Goal: Task Accomplishment & Management: Complete application form

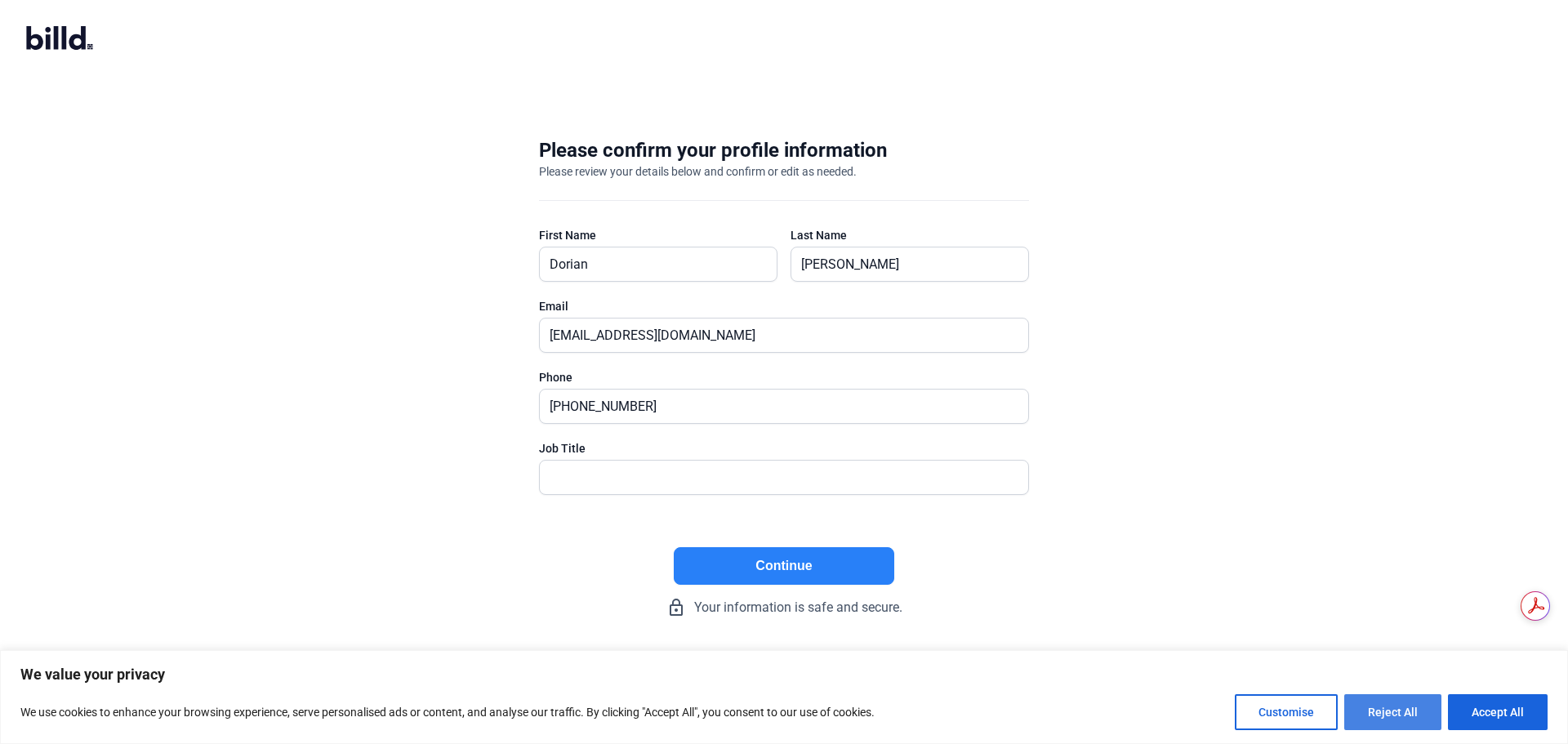
click at [1403, 707] on button "Reject All" at bounding box center [1393, 713] width 97 height 36
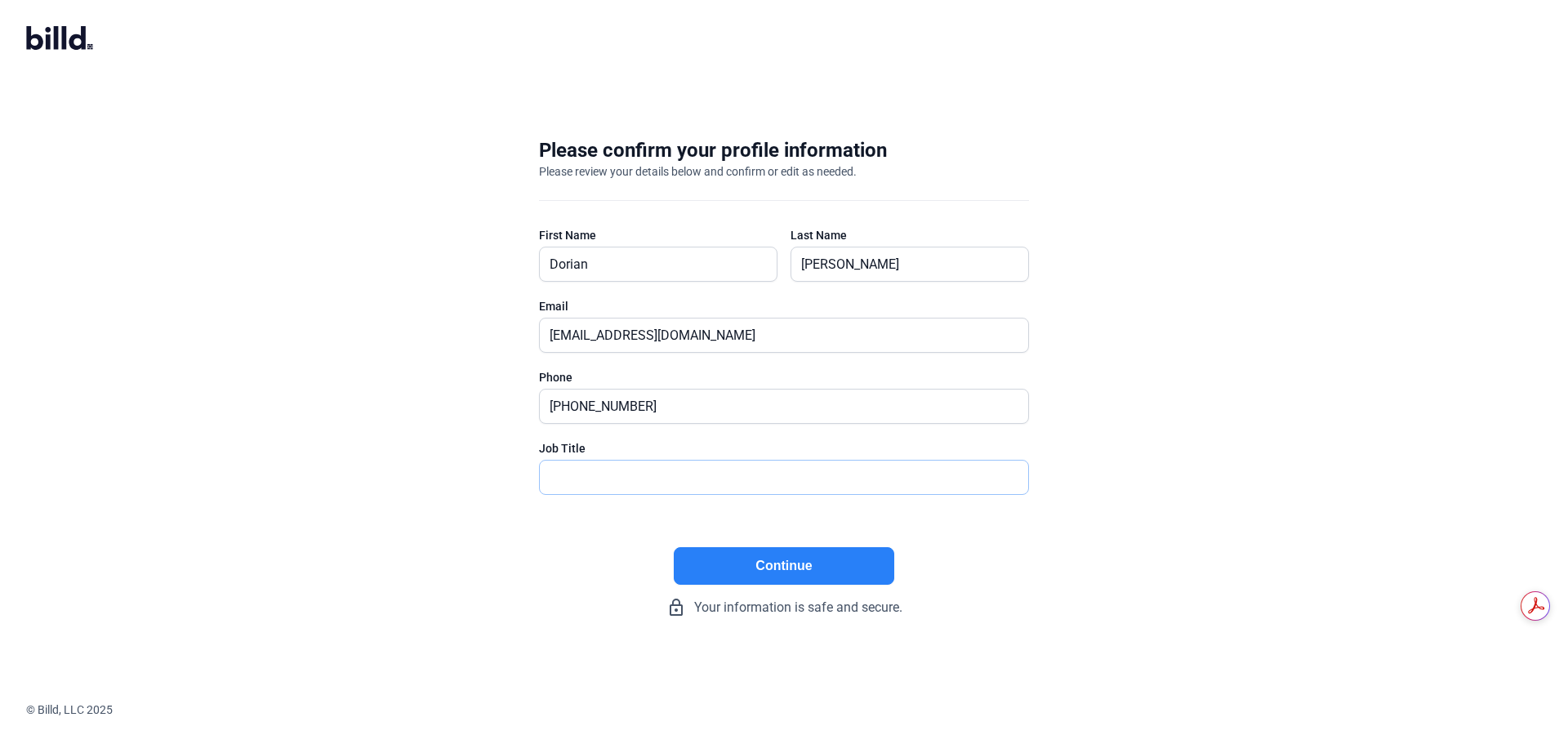
click at [647, 486] on input "text" at bounding box center [783, 477] width 488 height 33
type input "President"
click at [794, 561] on button "Continue" at bounding box center [784, 565] width 221 height 37
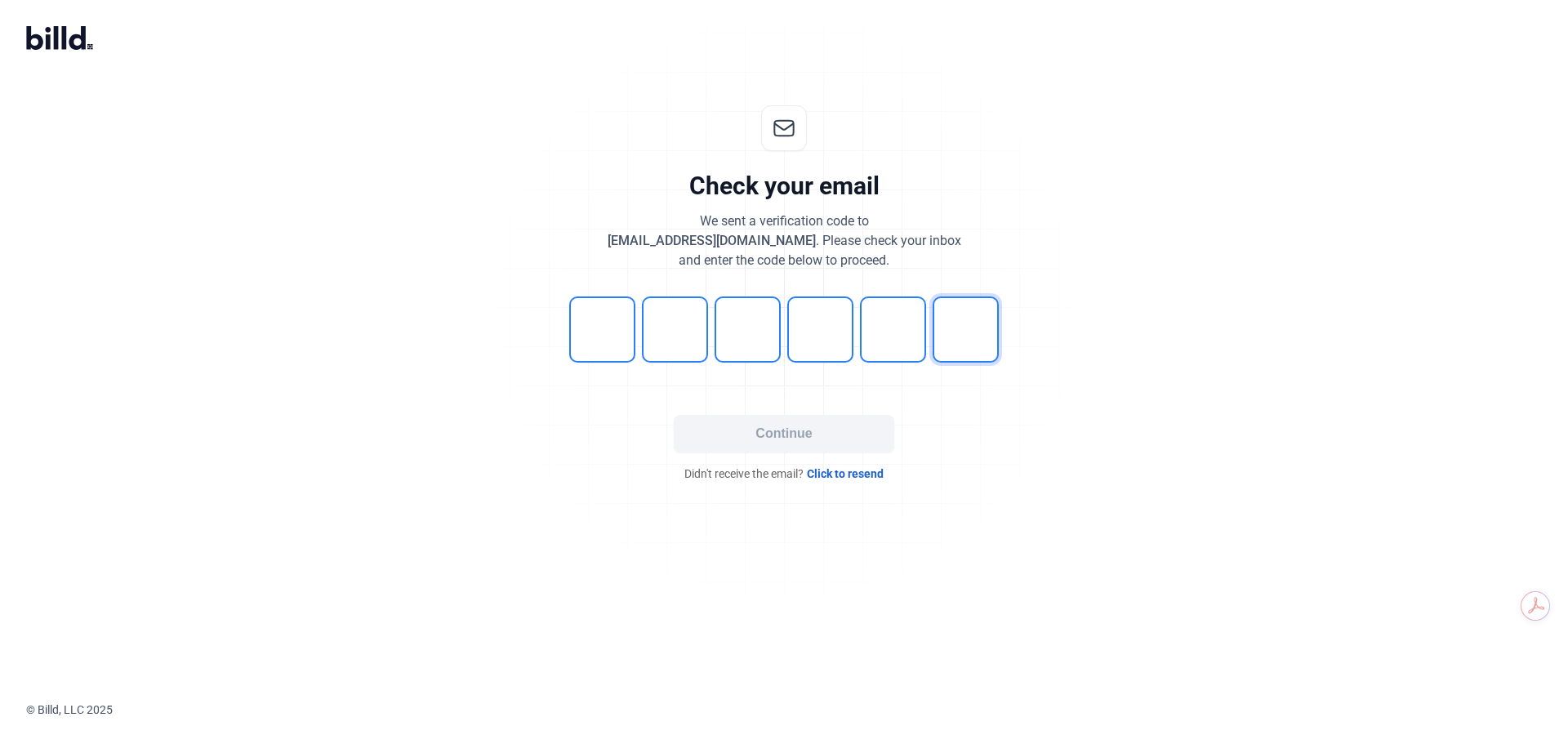
type input "6"
type input "0"
type input "8"
type input "1"
type input "0"
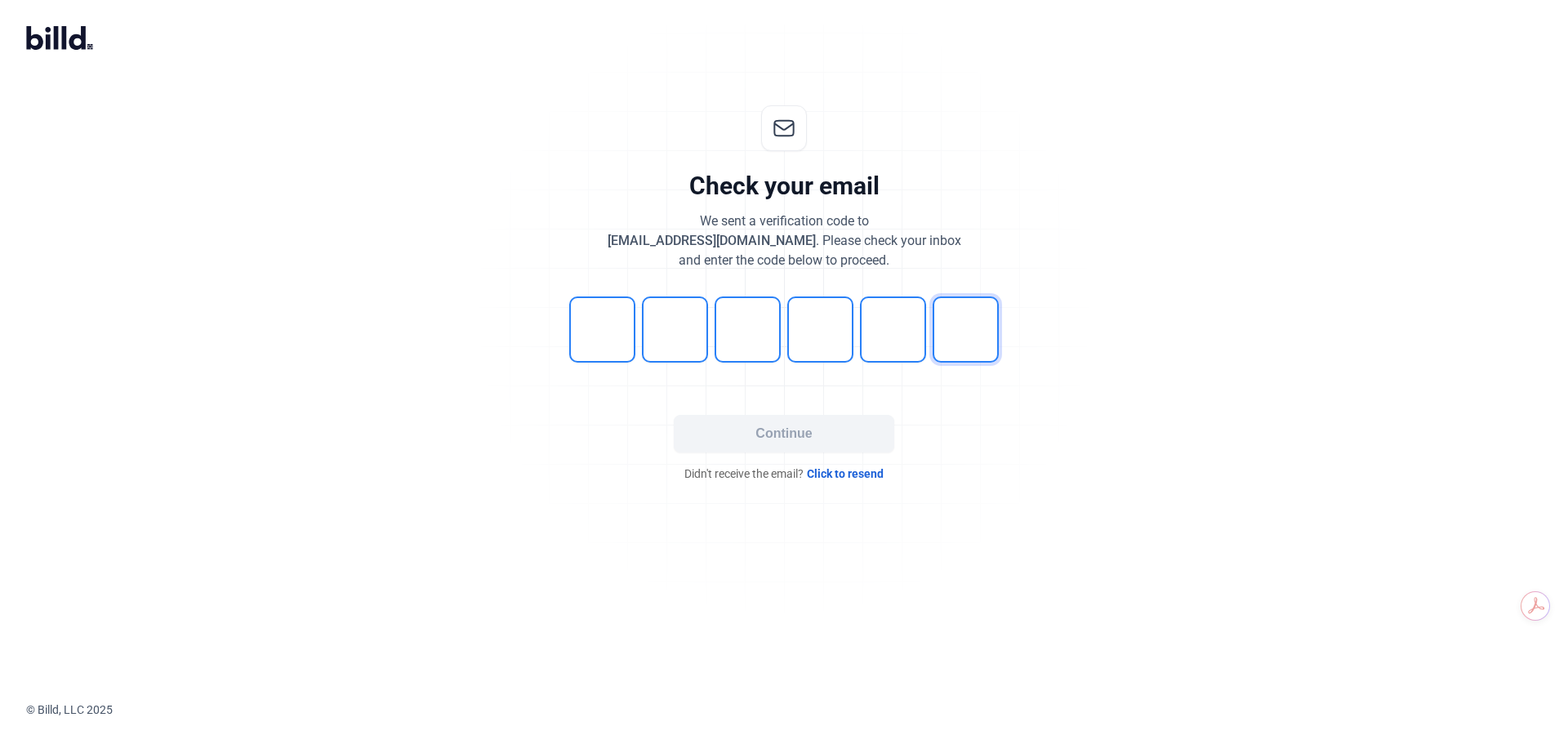
type input "3"
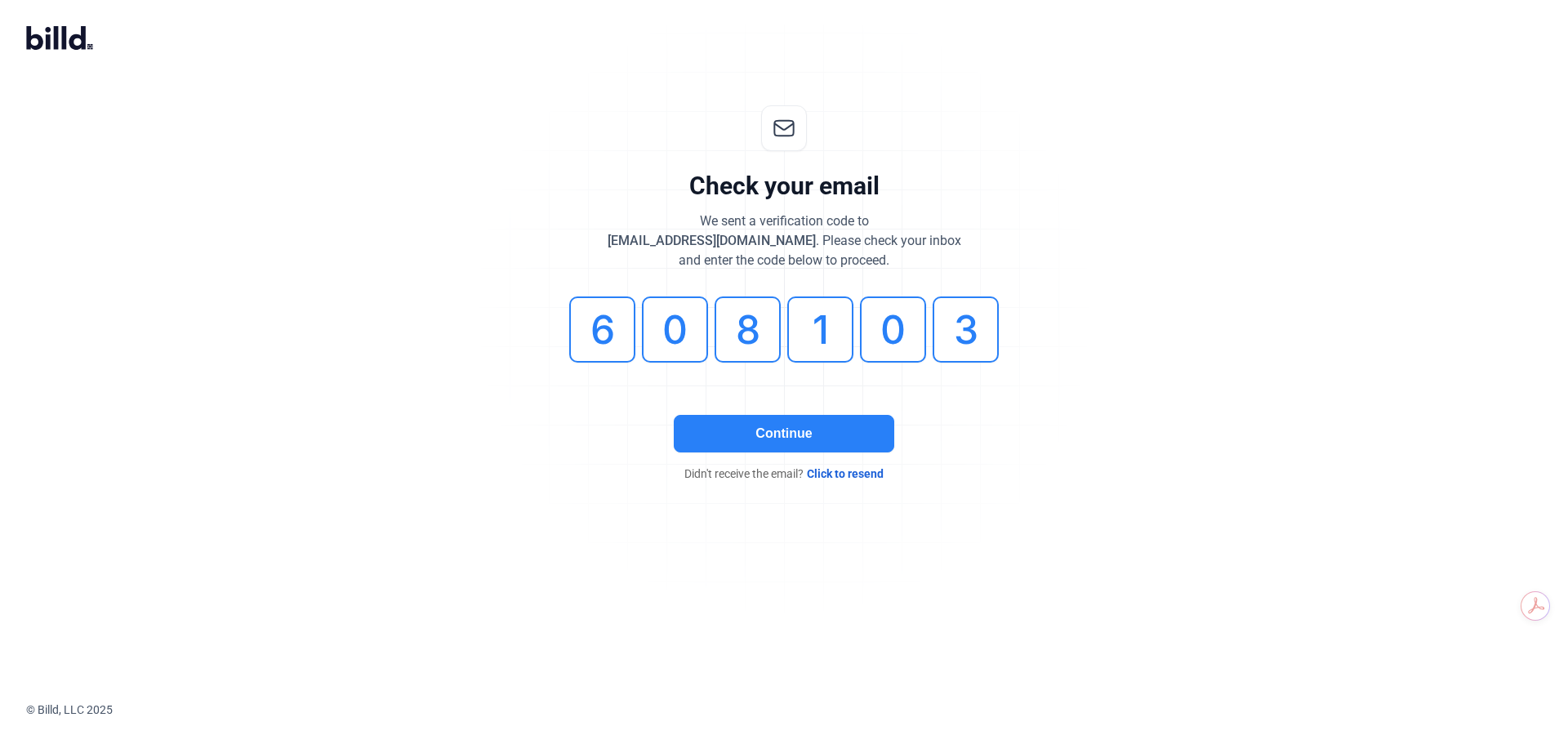
click at [794, 434] on button "Continue" at bounding box center [784, 433] width 221 height 37
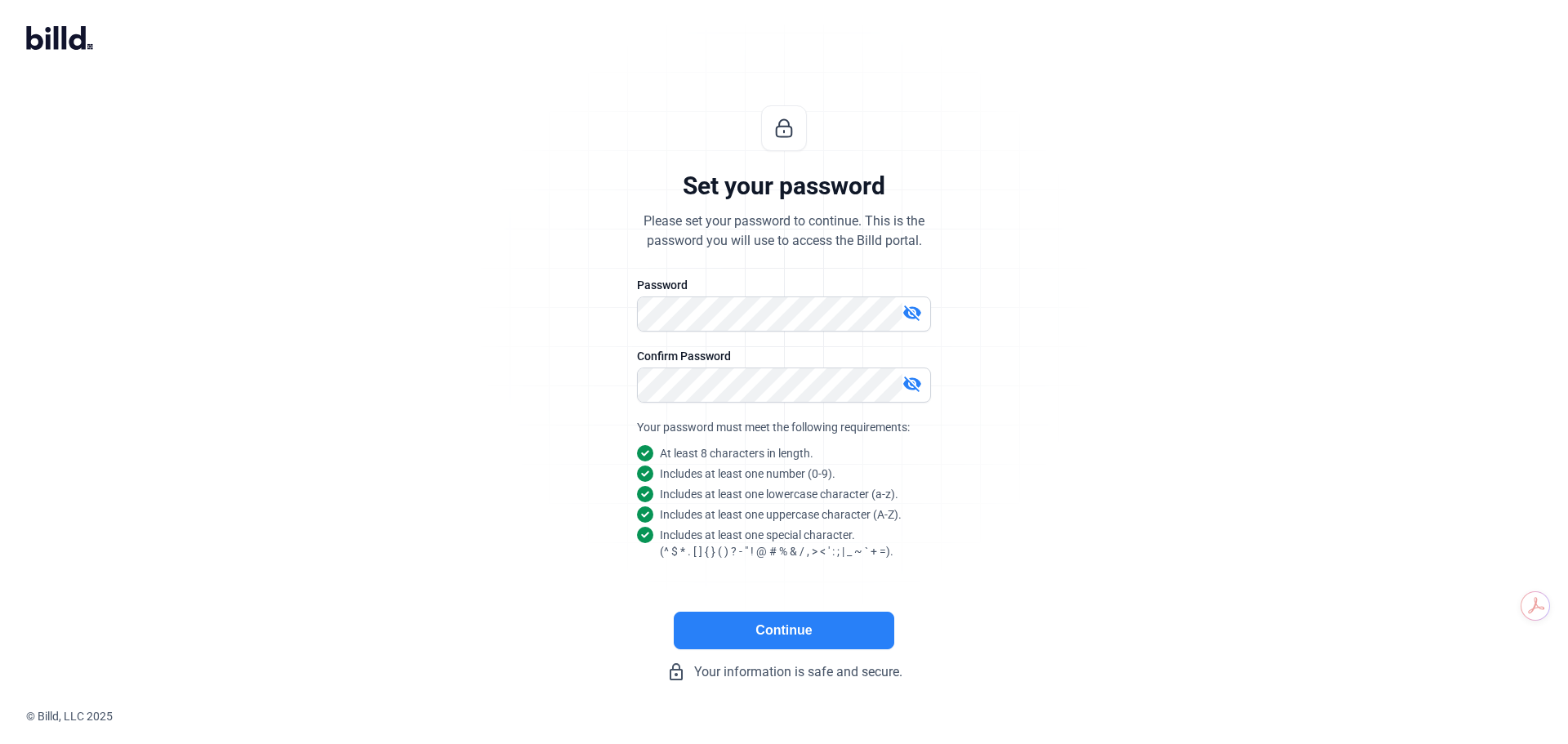
click at [786, 637] on button "Continue" at bounding box center [784, 630] width 221 height 37
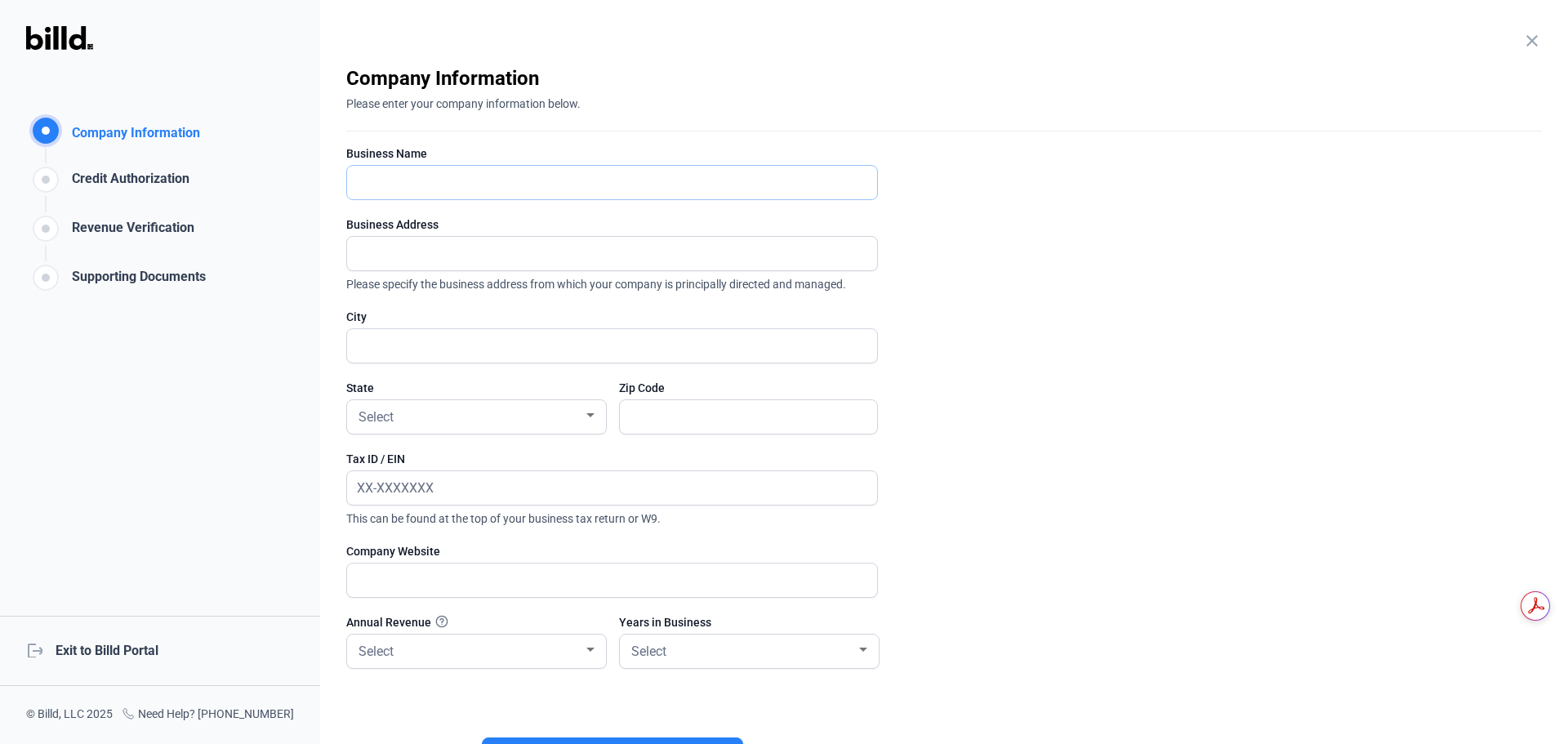
click at [772, 186] on input "text" at bounding box center [612, 182] width 530 height 33
type input "[PERSON_NAME] Solar Electric, Inc."
type input "[STREET_ADDRESS][PERSON_NAME]"
type input "[GEOGRAPHIC_DATA]"
type input "60302"
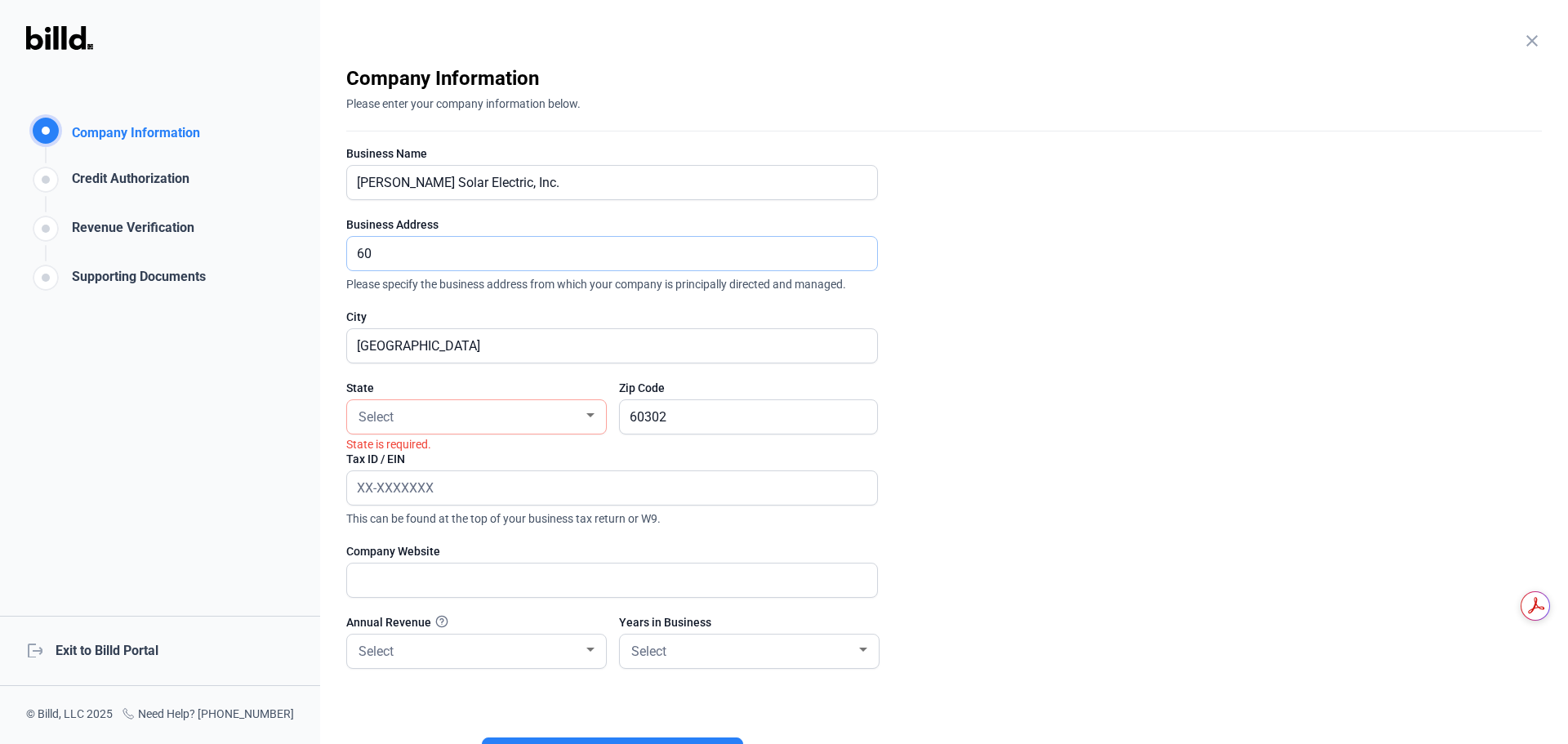
type input "6"
type input "[STREET_ADDRESS]"
type input "[GEOGRAPHIC_DATA]"
click at [588, 418] on div at bounding box center [590, 416] width 14 height 13
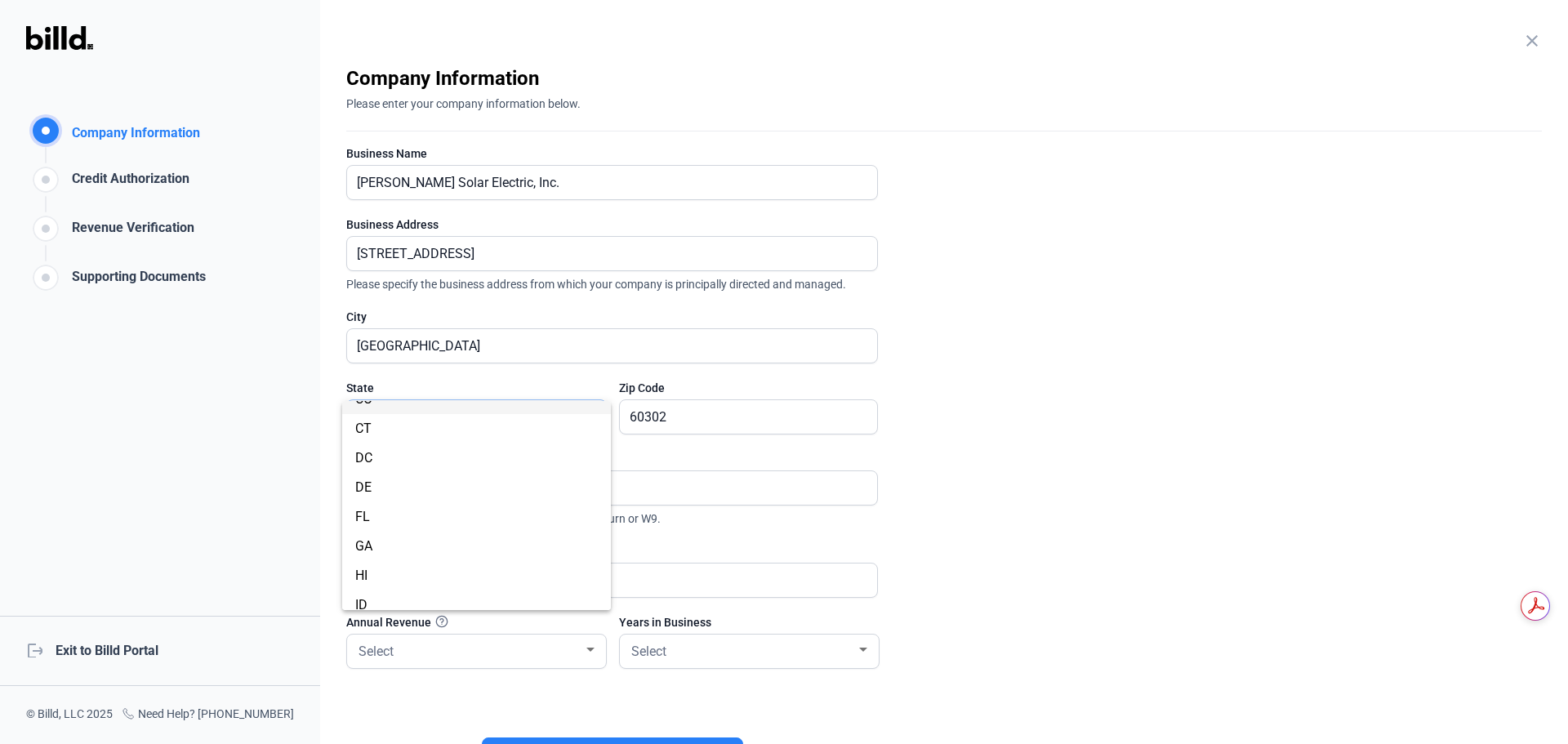
scroll to position [245, 0]
click at [405, 552] on span "IL" at bounding box center [476, 553] width 243 height 29
click at [747, 420] on input "60302" at bounding box center [740, 417] width 240 height 33
type input "60609"
click at [426, 488] on input "text" at bounding box center [603, 487] width 512 height 33
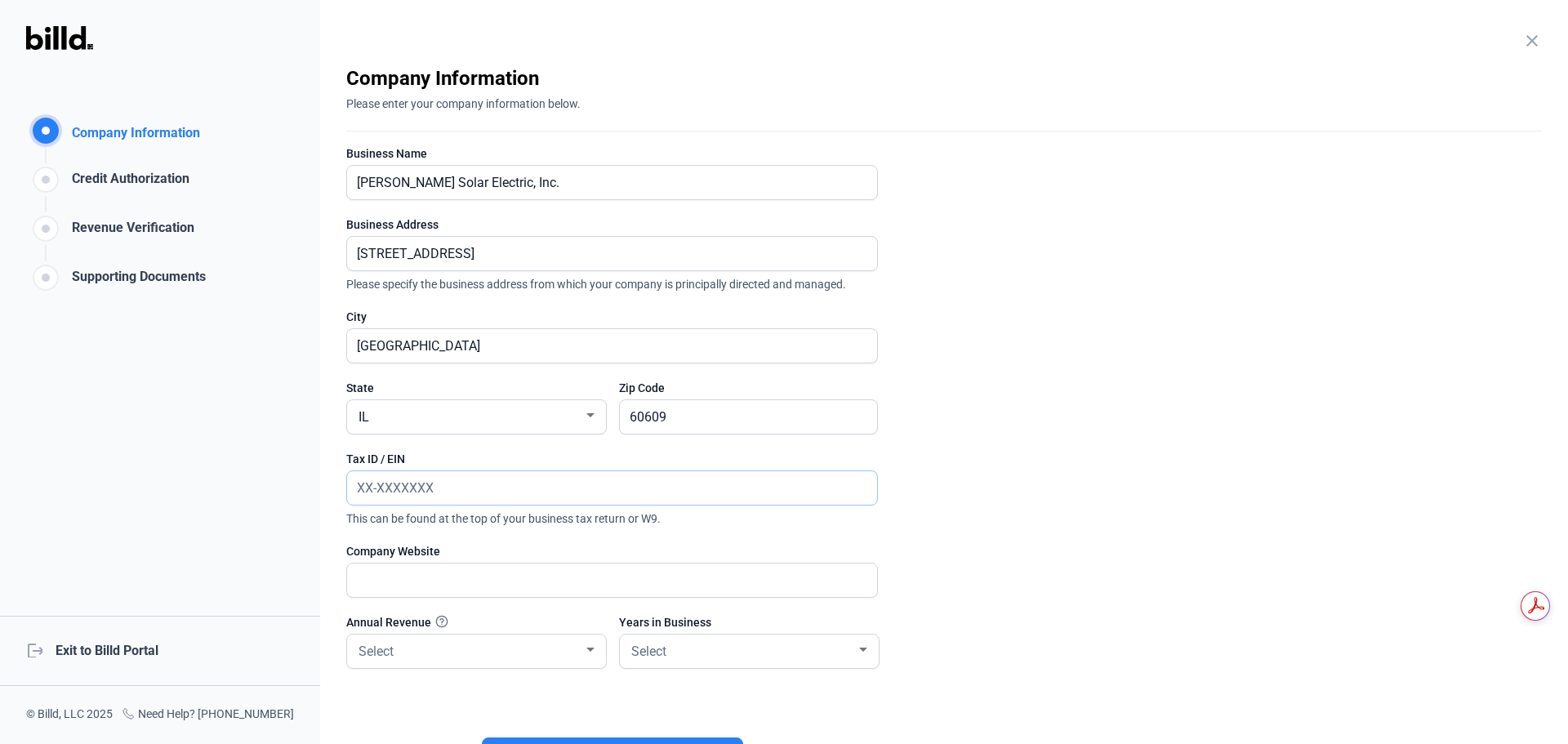
paste input "[US_EMPLOYER_IDENTIFICATION_NUMBER]"
type input "[US_EMPLOYER_IDENTIFICATION_NUMBER]"
click at [428, 577] on input "text" at bounding box center [603, 579] width 512 height 33
type input "[DOMAIN_NAME]"
click at [582, 656] on div "Select" at bounding box center [468, 650] width 227 height 23
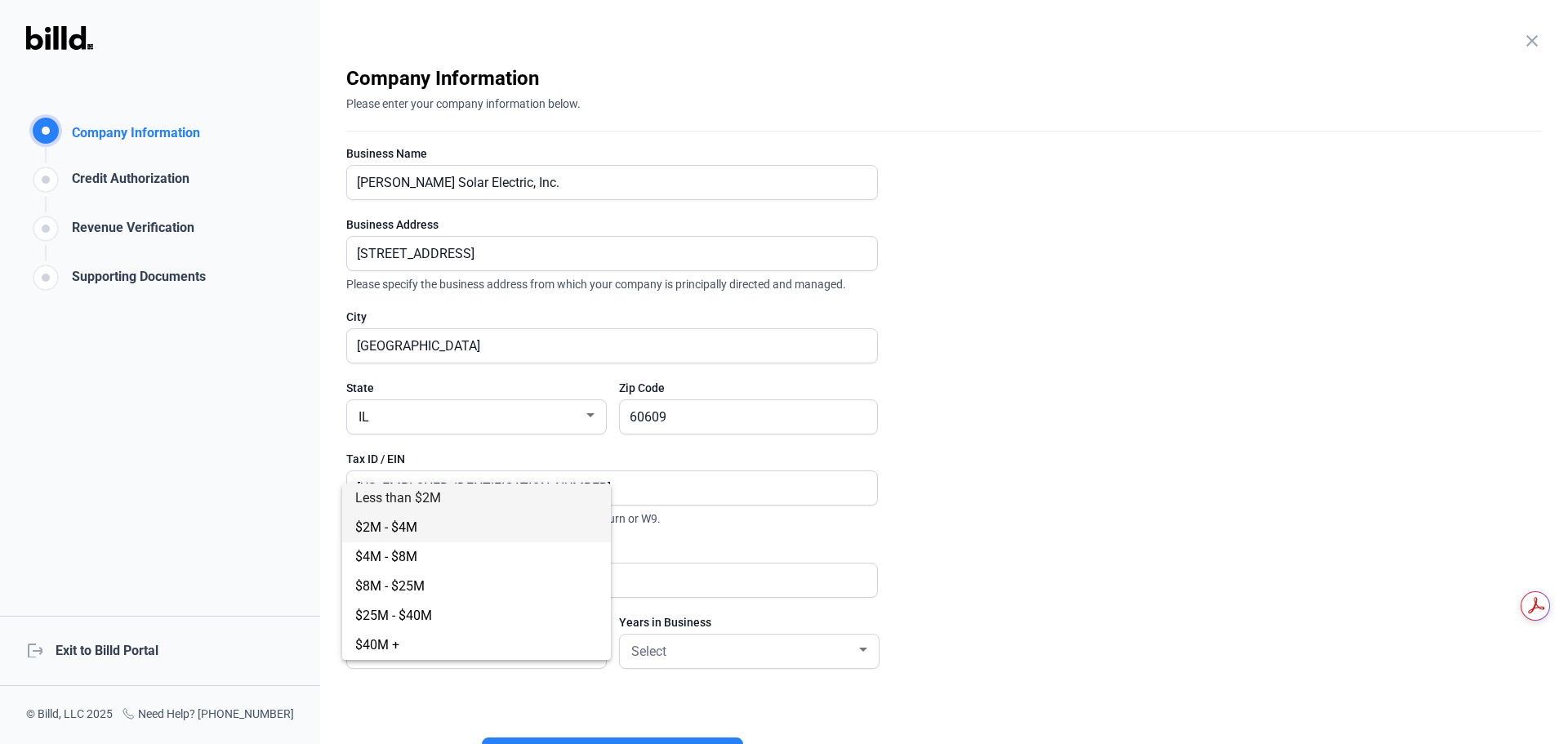
click at [396, 528] on span "$2M - $4M" at bounding box center [385, 527] width 62 height 15
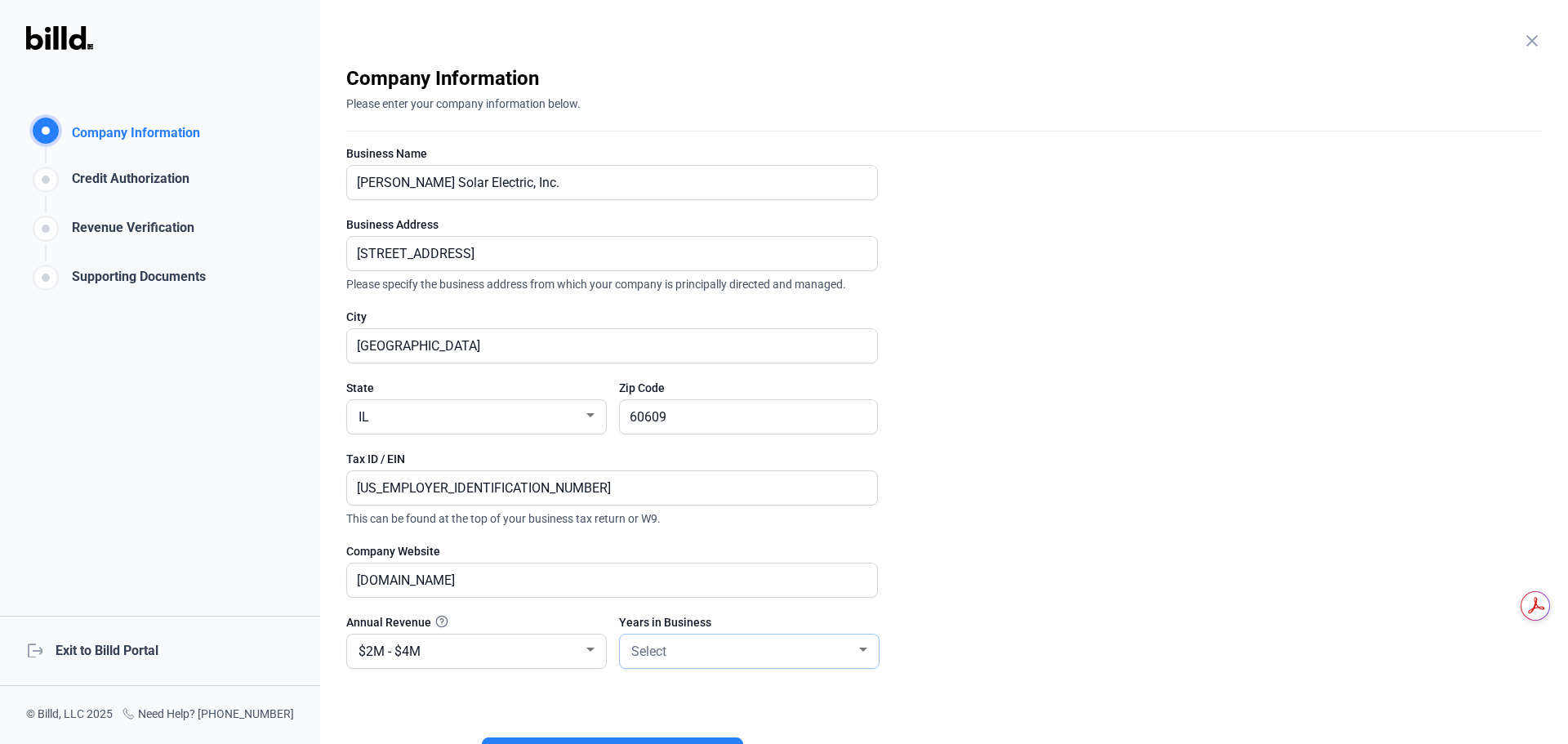
click at [664, 647] on span "Select" at bounding box center [649, 651] width 35 height 15
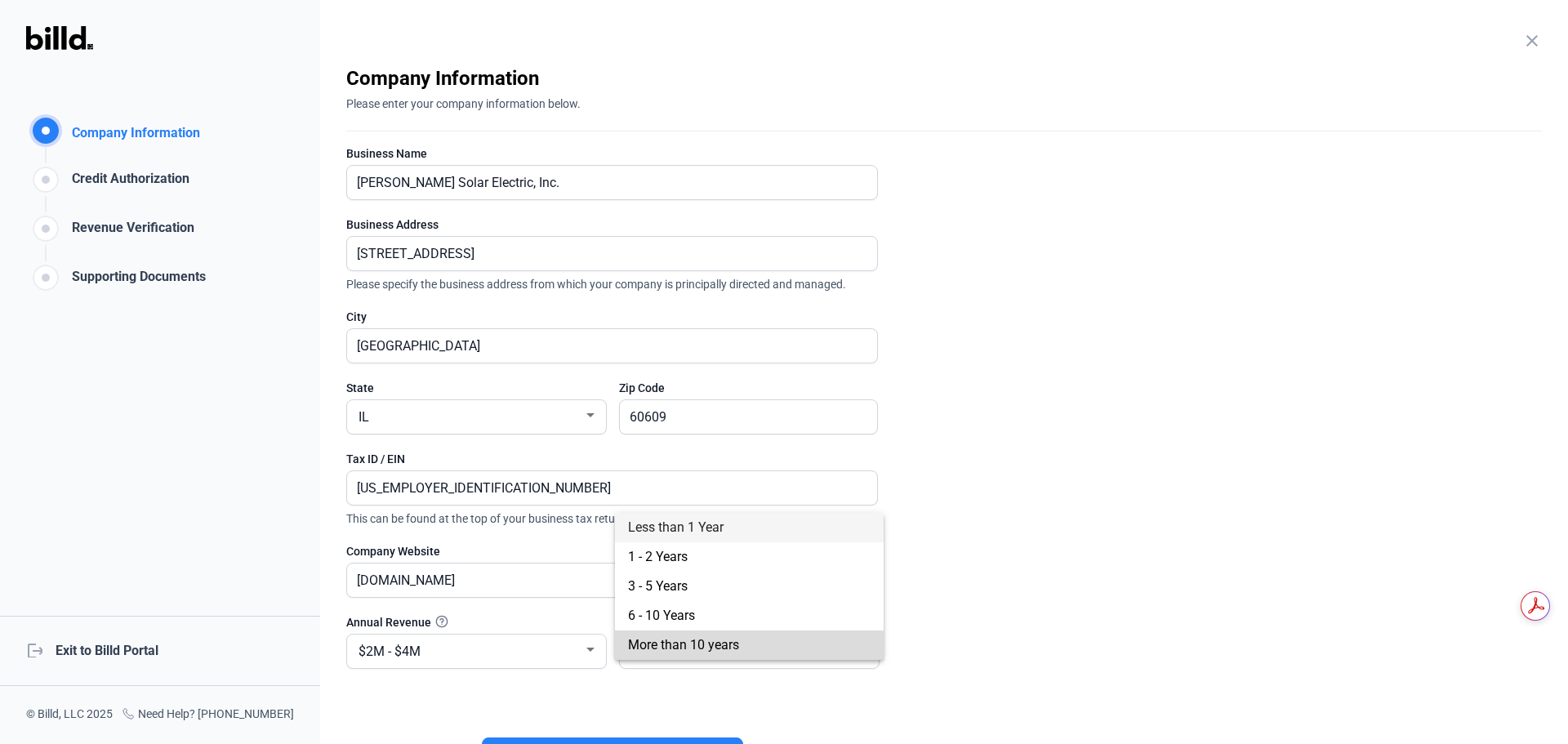
click at [637, 643] on span "More than 10 years" at bounding box center [683, 645] width 111 height 15
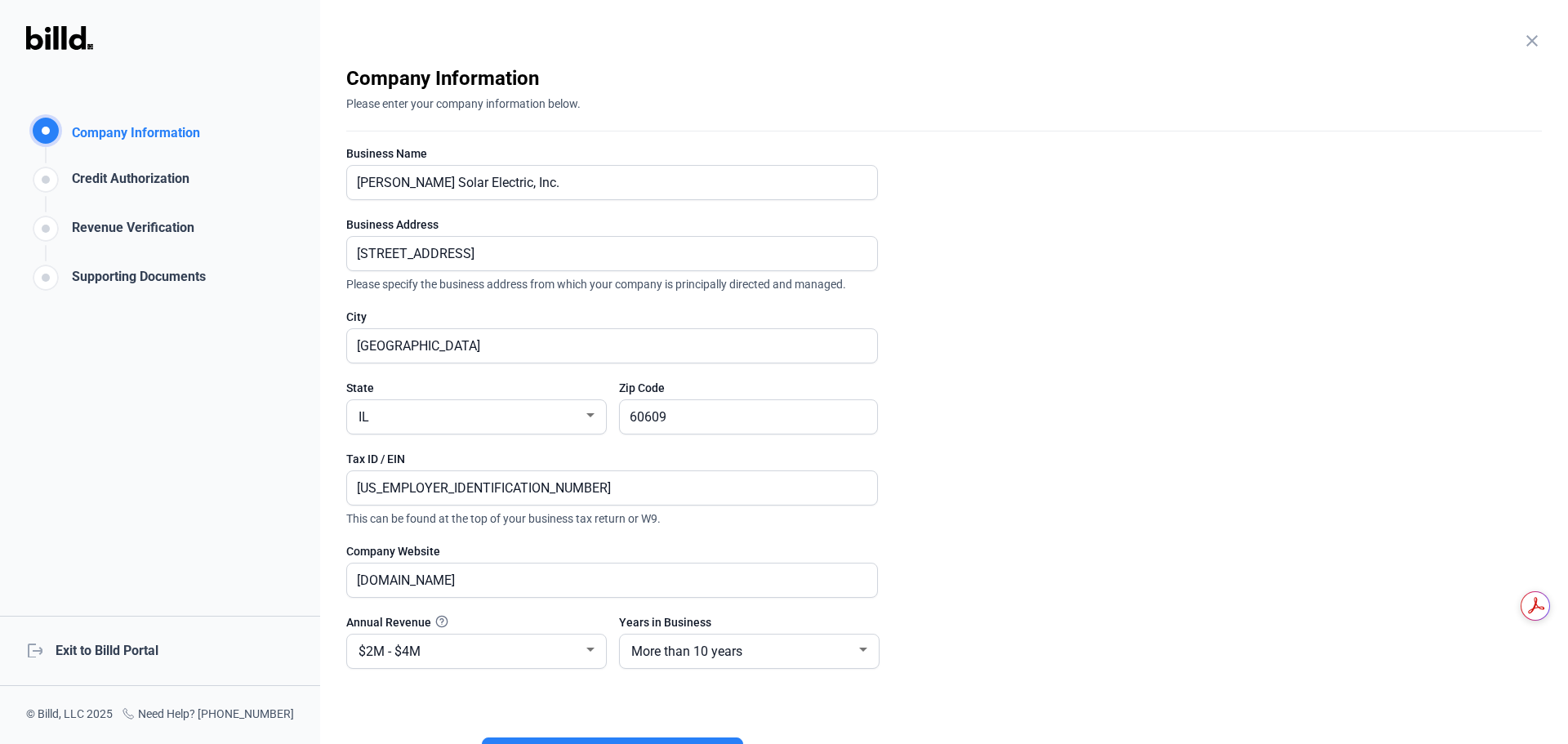
click at [1195, 596] on enrollment-step "close Company Information Please enter your company information below. Business…" at bounding box center [944, 435] width 1196 height 739
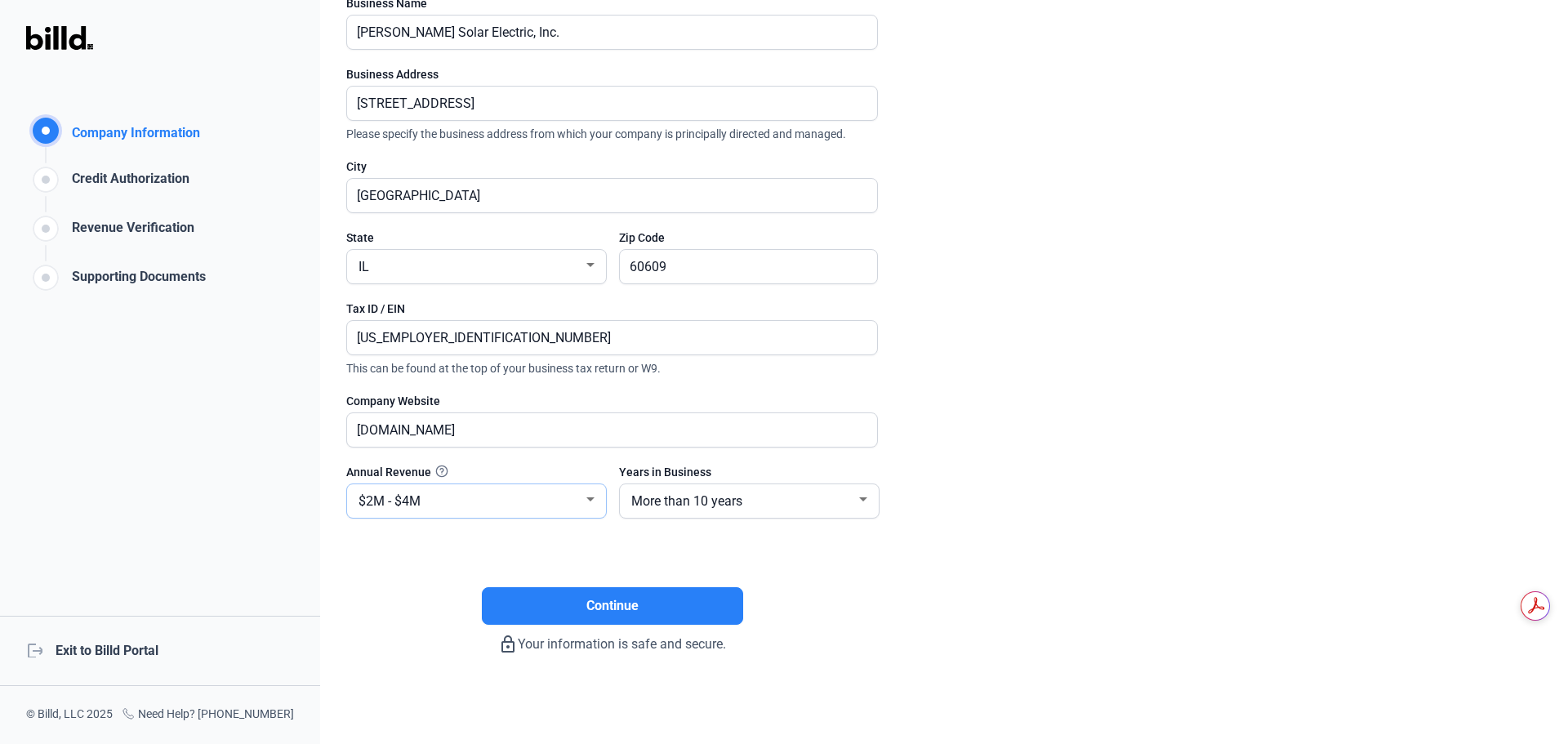
click at [473, 511] on div "$2M - $4M" at bounding box center [468, 499] width 227 height 23
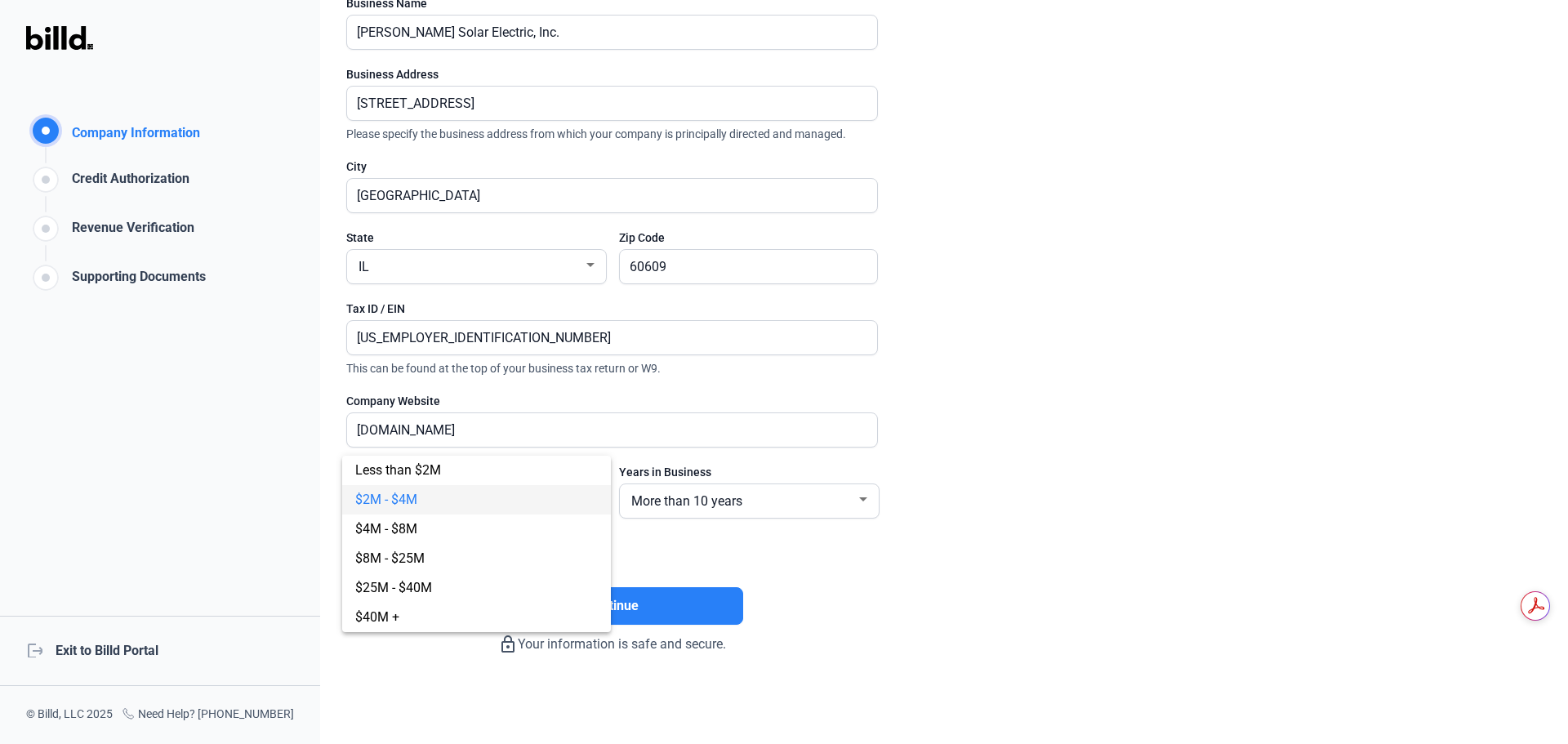
click at [821, 573] on div at bounding box center [784, 372] width 1568 height 744
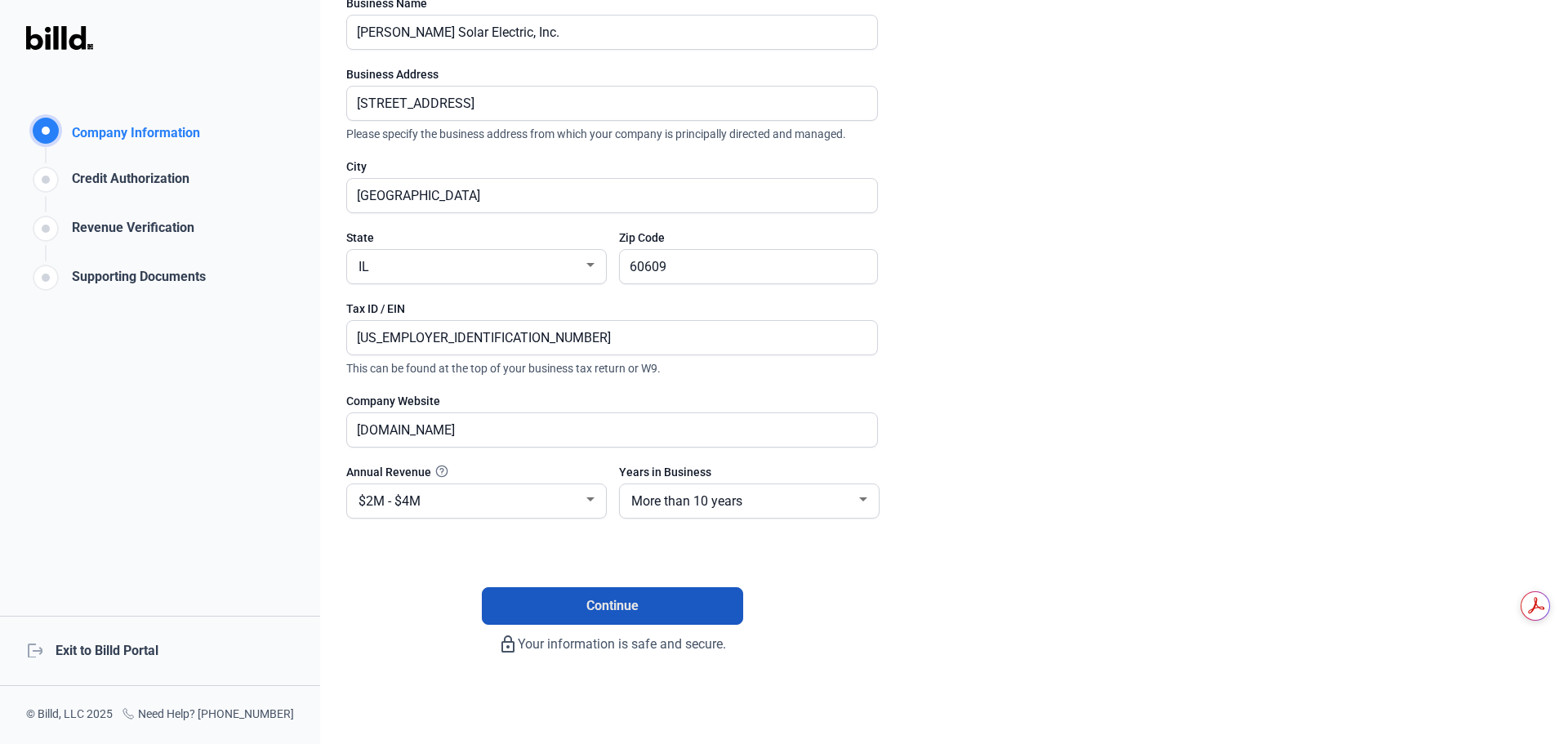
click at [627, 601] on span "Continue" at bounding box center [612, 606] width 52 height 20
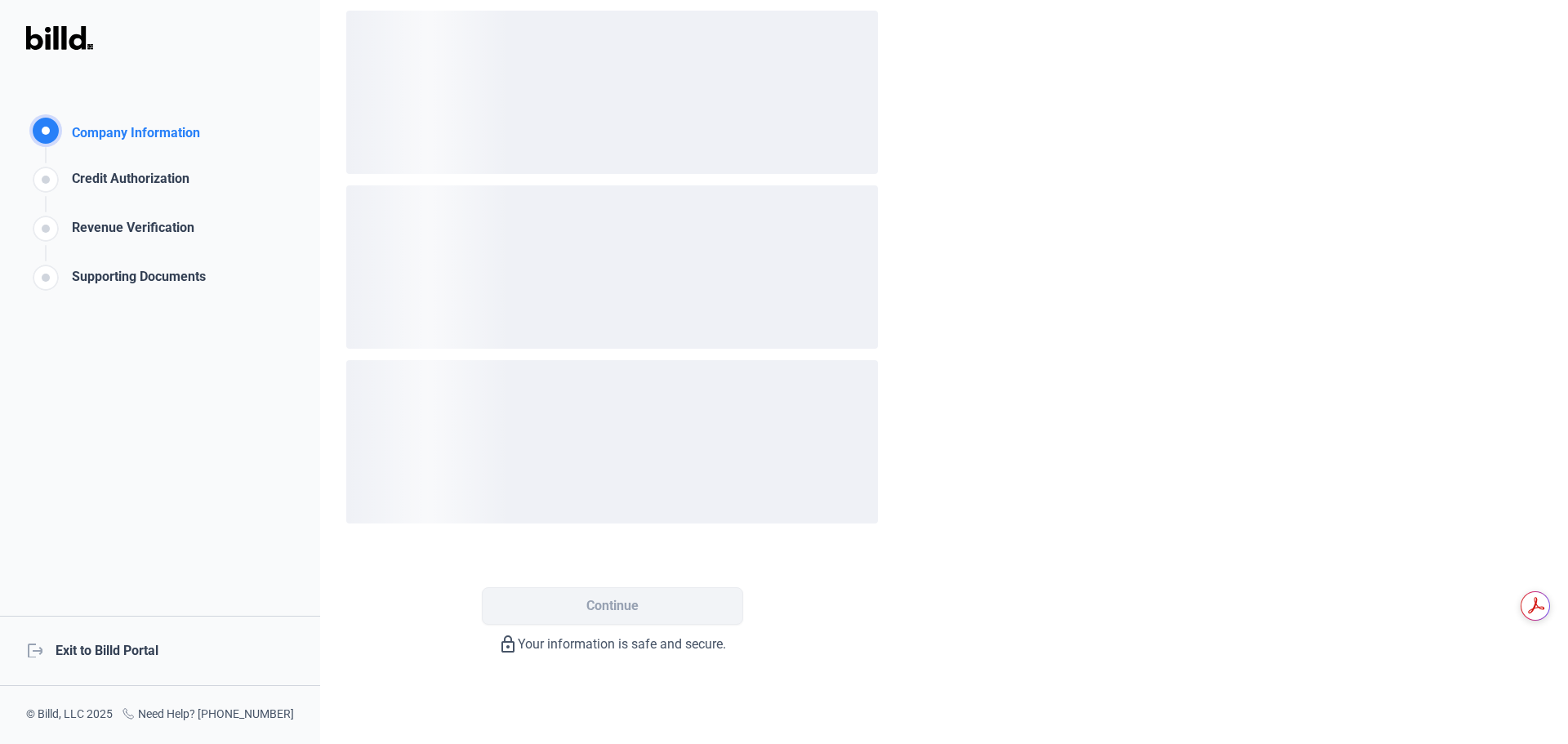
scroll to position [0, 0]
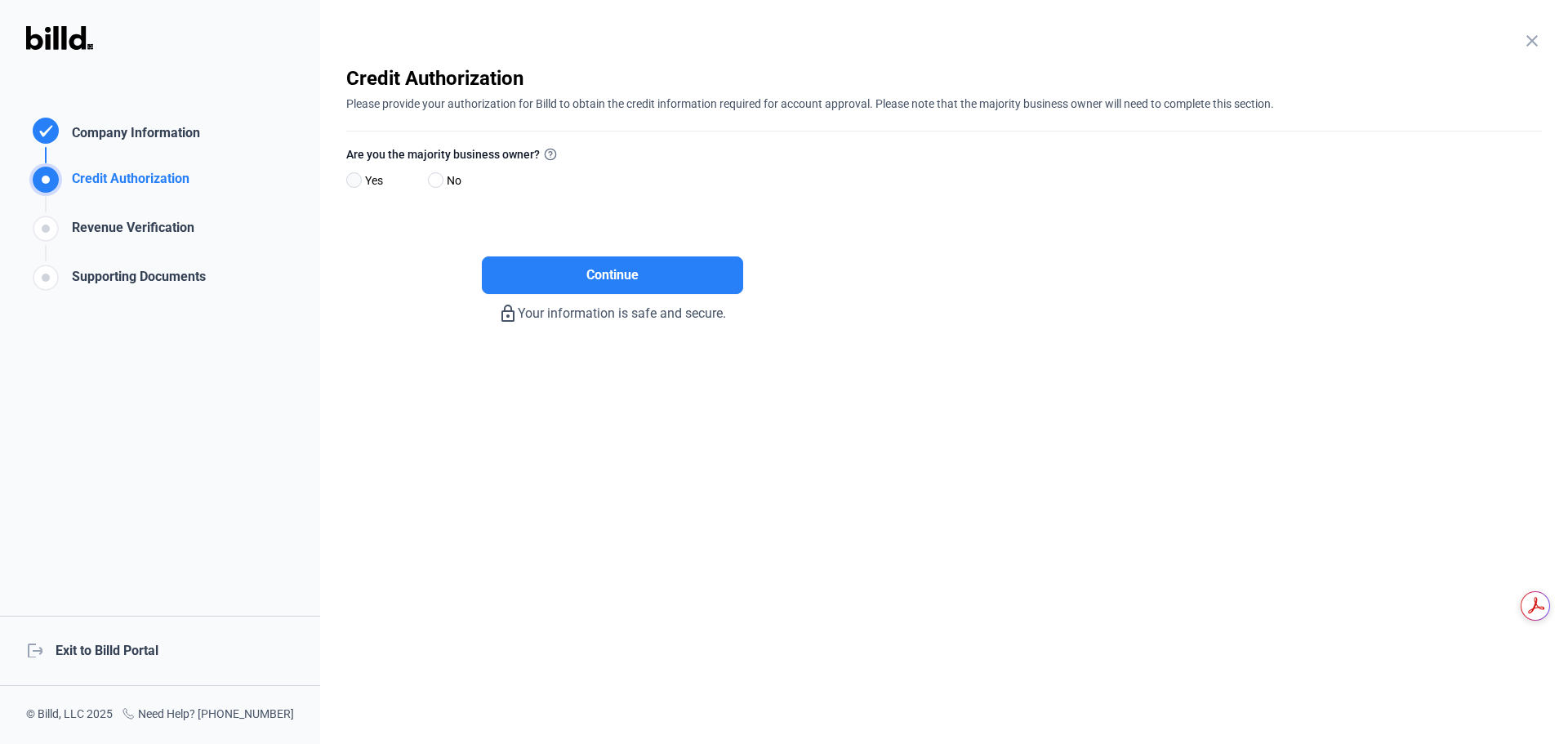
click at [356, 178] on span at bounding box center [354, 180] width 15 height 15
click at [356, 178] on input "Yes" at bounding box center [352, 181] width 12 height 12
radio input "true"
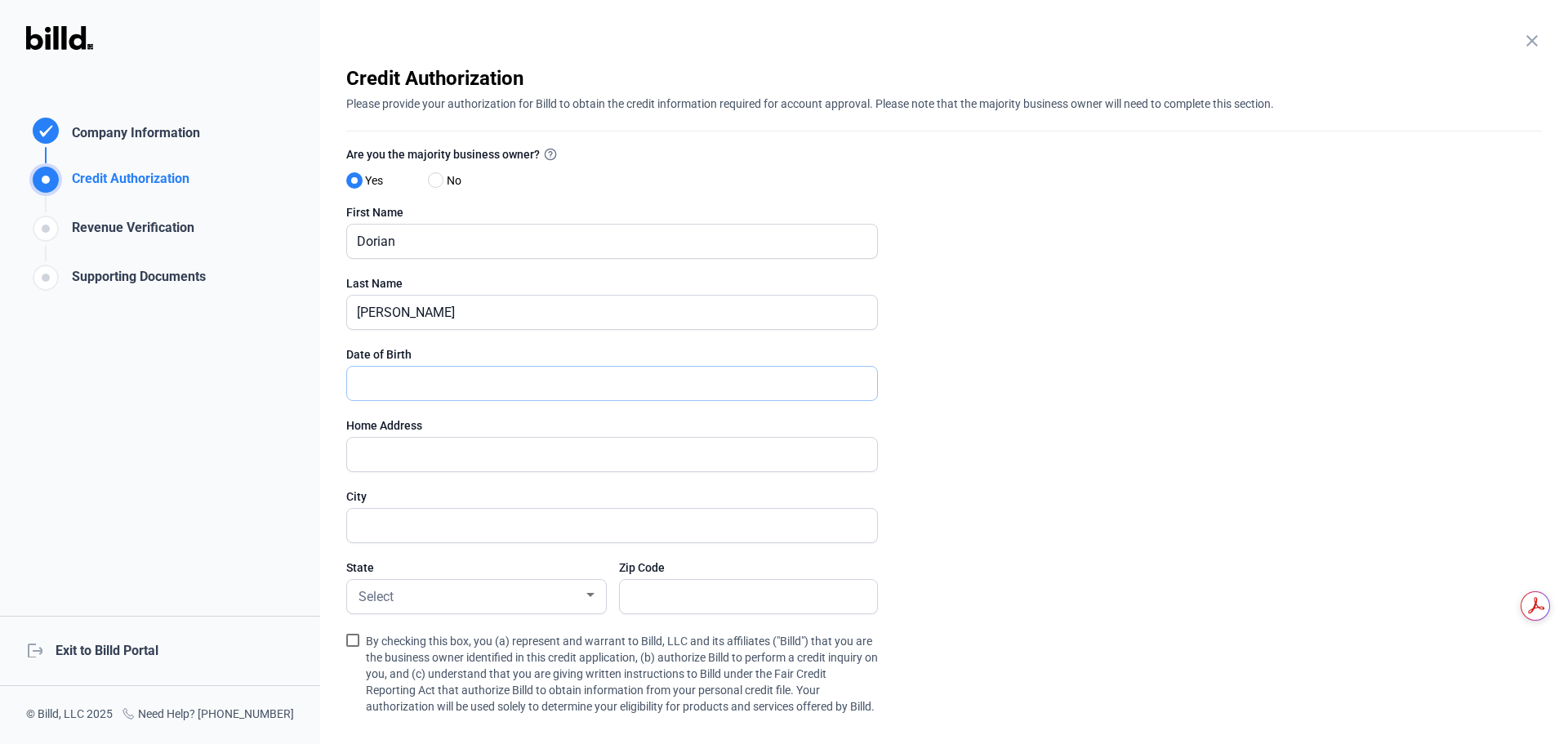
click at [443, 388] on input "text" at bounding box center [612, 382] width 530 height 33
type input "1_/__/____"
type input "[DATE]"
type input "[STREET_ADDRESS][PERSON_NAME]"
type input "[GEOGRAPHIC_DATA]"
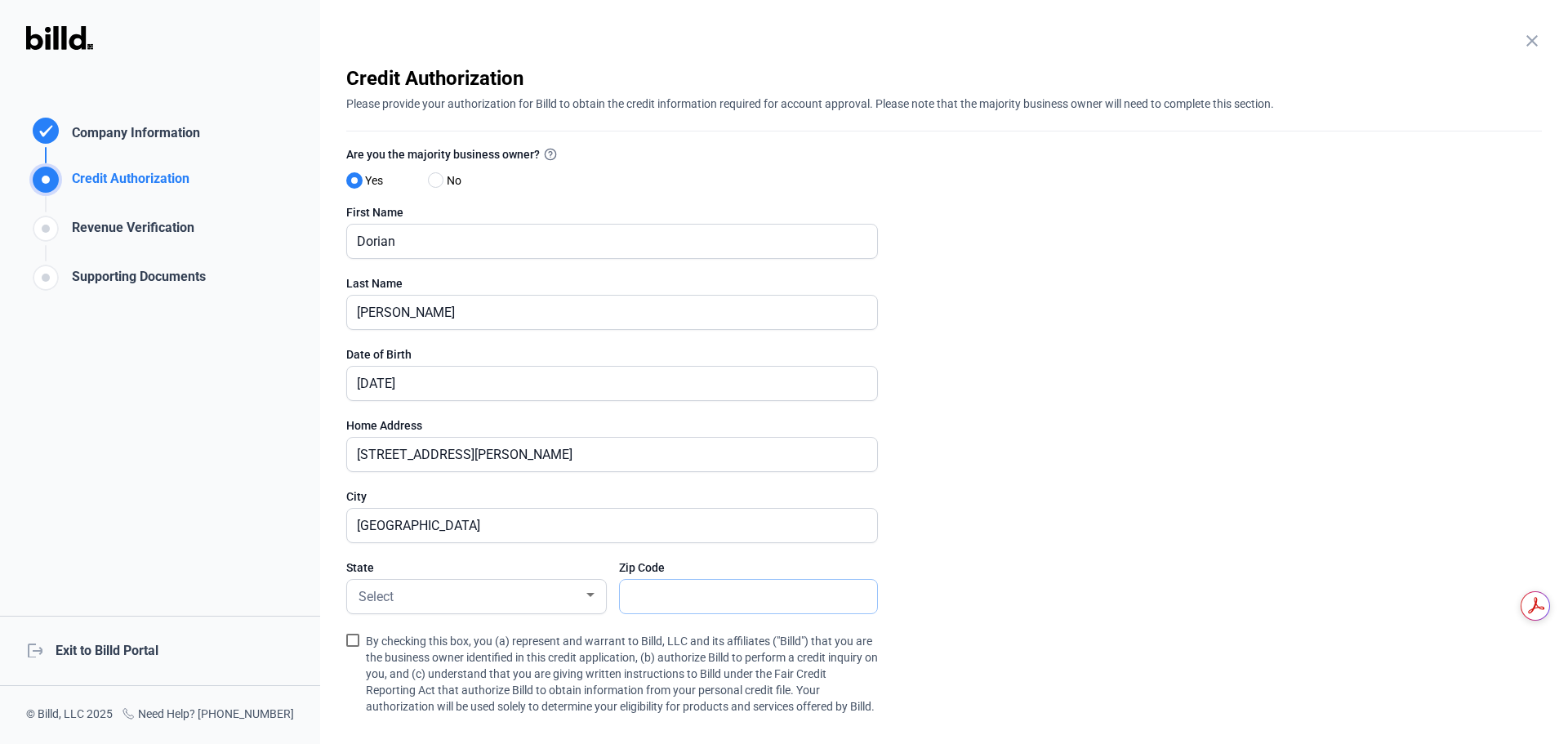
type input "60302"
click at [485, 601] on div "Select" at bounding box center [468, 596] width 227 height 23
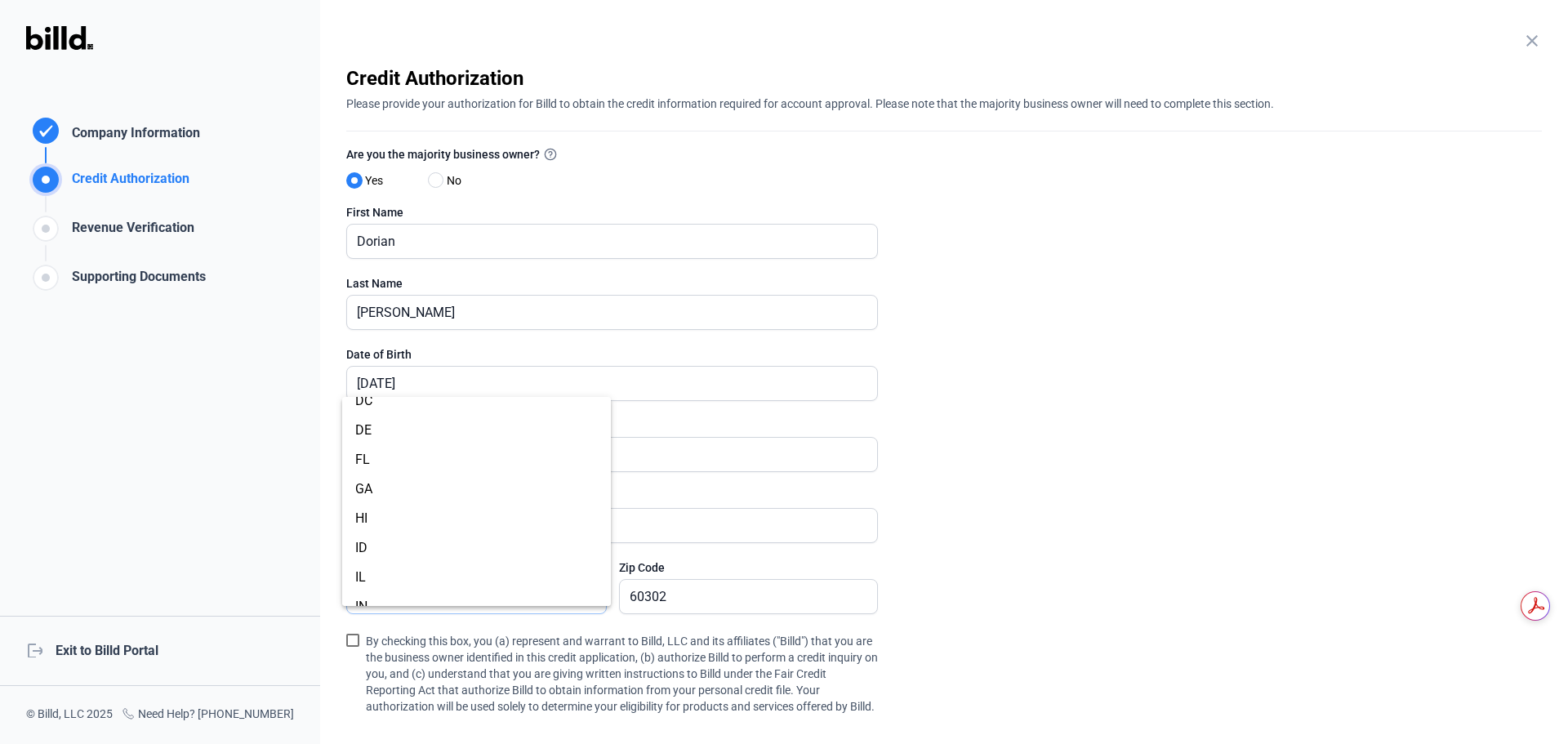
scroll to position [245, 0]
click at [355, 547] on span "IL" at bounding box center [360, 548] width 10 height 15
click at [352, 638] on span at bounding box center [353, 640] width 13 height 13
click at [0, 0] on input "By checking this box, you (a) represent and warrant to Billd, LLC and its affil…" at bounding box center [0, 0] width 0 height 0
click at [966, 618] on enrollment-step "close Credit Authorization Please provide your authorization for Billd to obtai…" at bounding box center [944, 462] width 1196 height 793
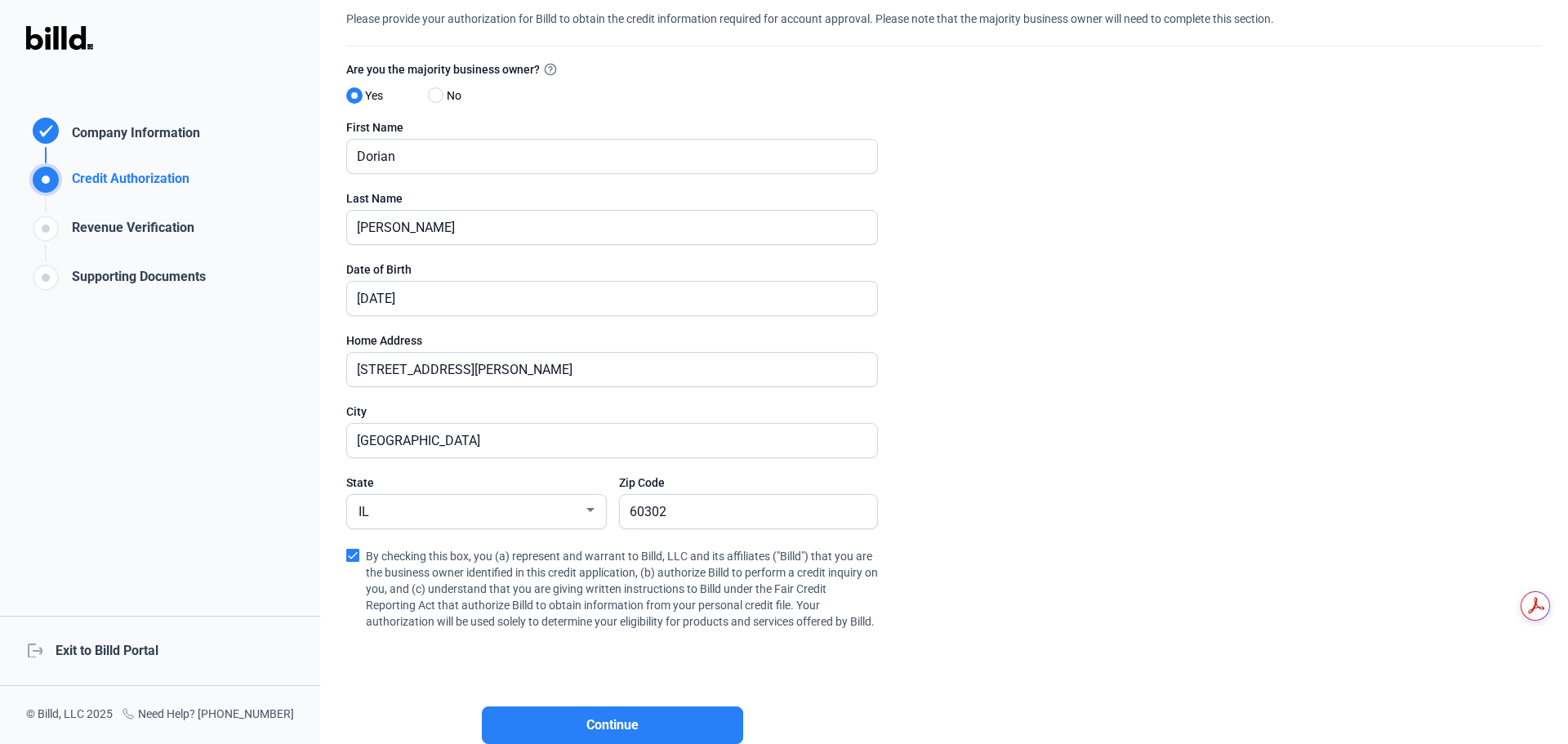
scroll to position [222, 0]
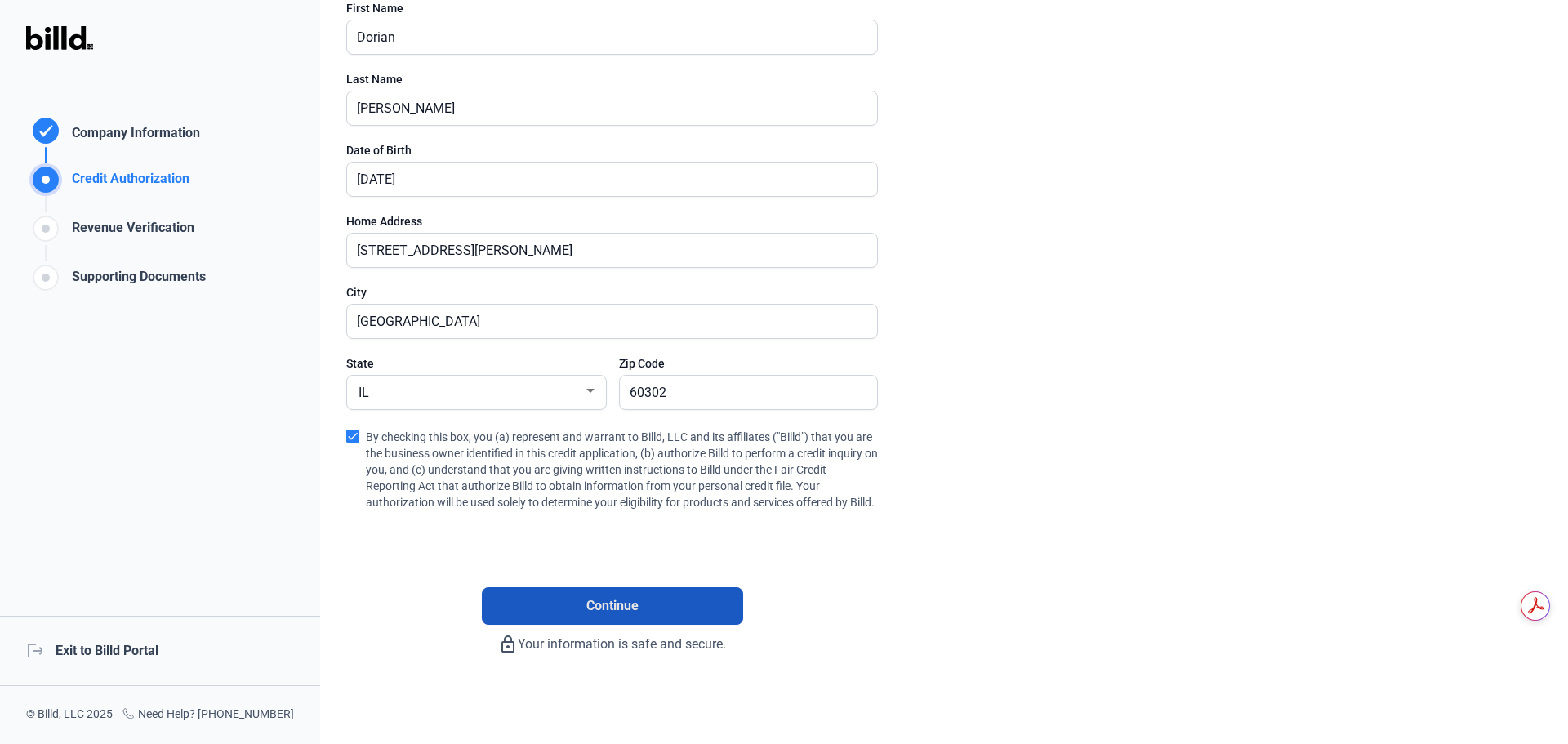
click at [615, 605] on span "Continue" at bounding box center [612, 606] width 52 height 20
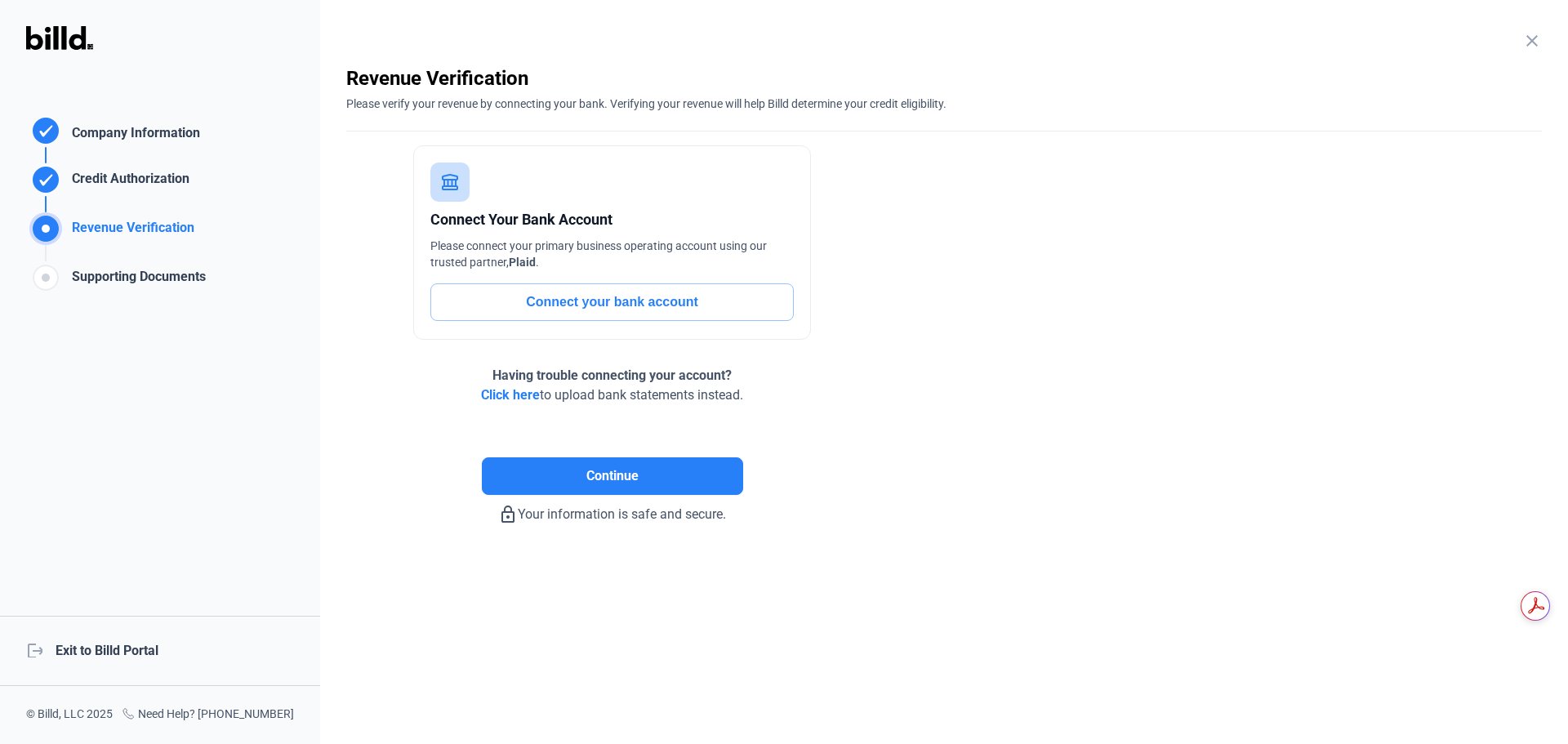
scroll to position [0, 0]
click at [89, 651] on div "logout Exit to Billd Portal" at bounding box center [160, 651] width 320 height 70
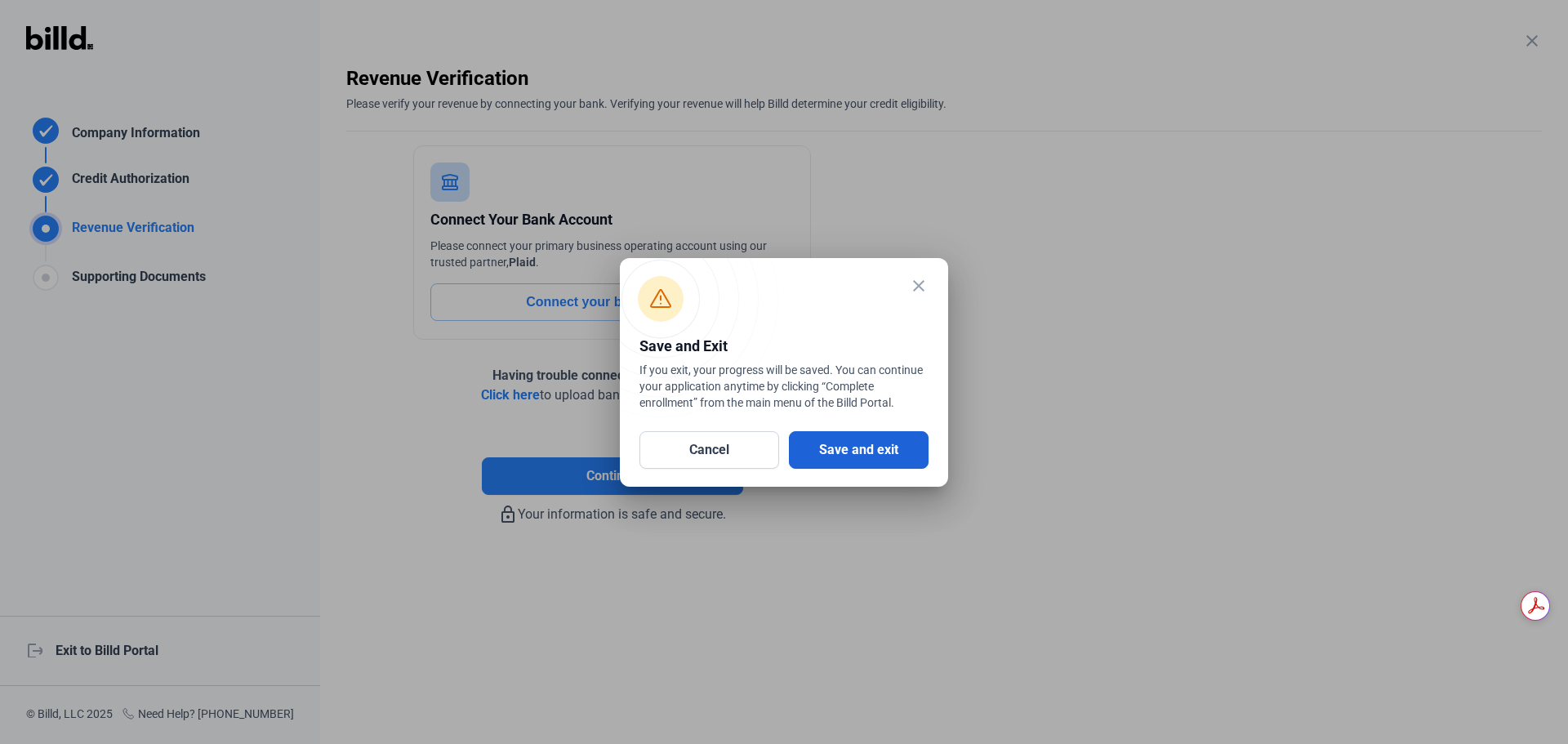
click at [870, 442] on button "Save and exit" at bounding box center [858, 449] width 140 height 37
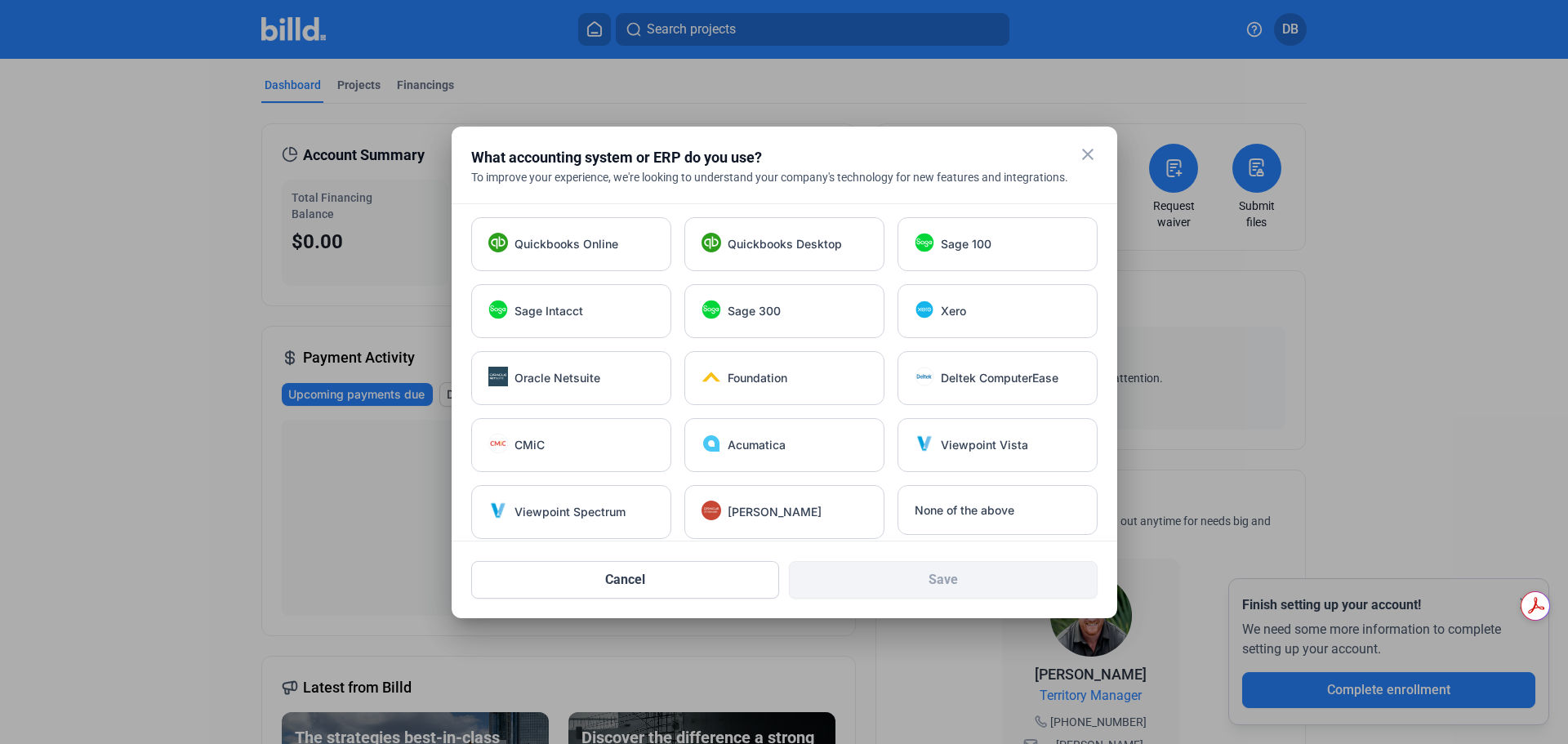
click at [1088, 154] on mat-icon "close" at bounding box center [1088, 154] width 20 height 20
